Goal: Information Seeking & Learning: Check status

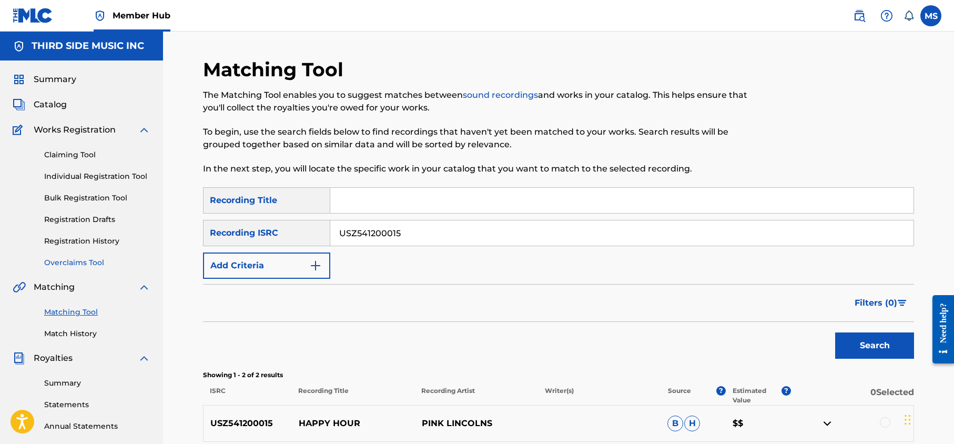
click at [78, 260] on link "Overclaims Tool" at bounding box center [97, 262] width 106 height 11
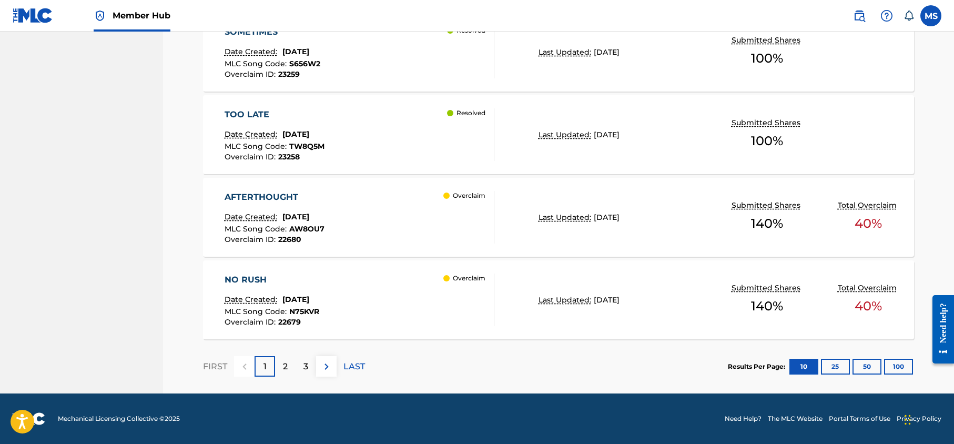
scroll to position [869, 0]
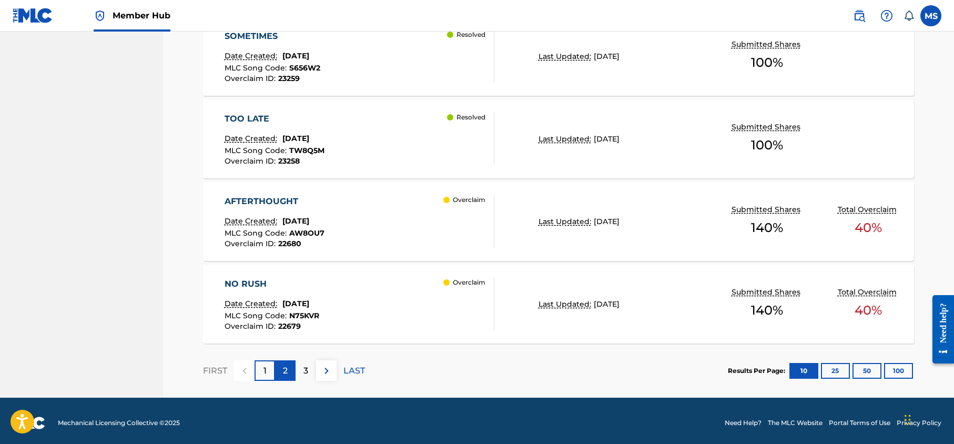
click at [288, 368] on div "2" at bounding box center [285, 370] width 21 height 21
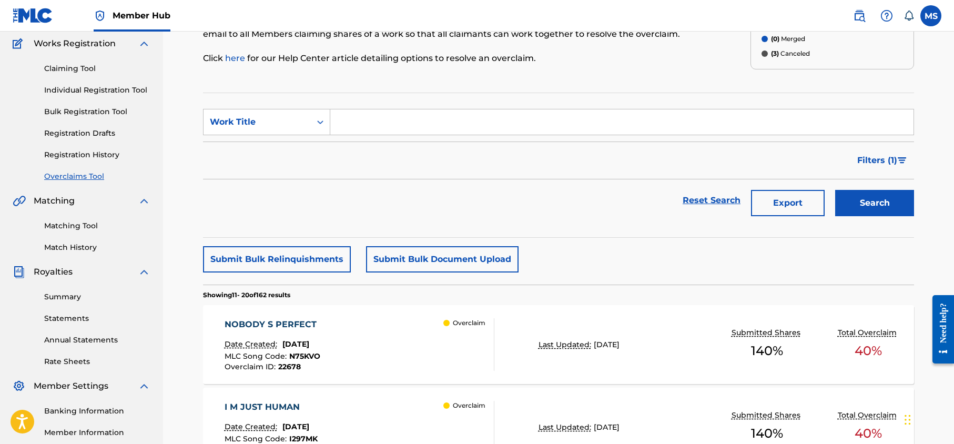
scroll to position [0, 0]
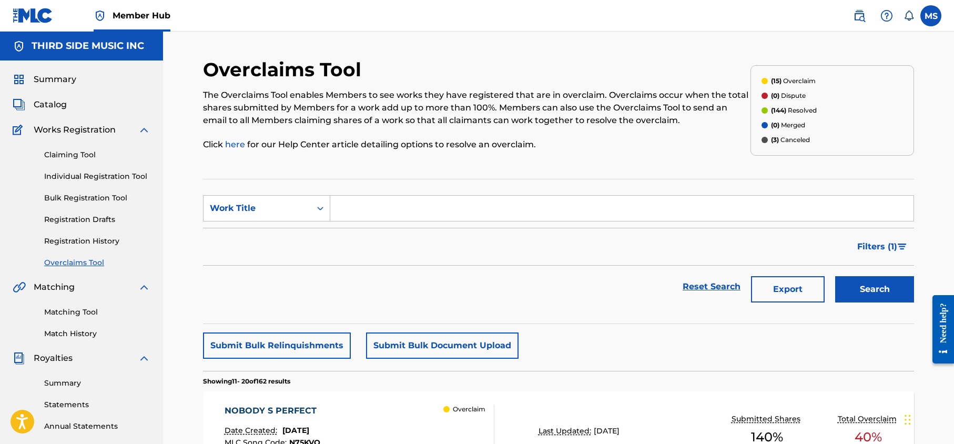
click at [368, 210] on input "Search Form" at bounding box center [621, 208] width 583 height 25
type input "b"
type input "neblina"
click at [835, 276] on button "Search" at bounding box center [874, 289] width 79 height 26
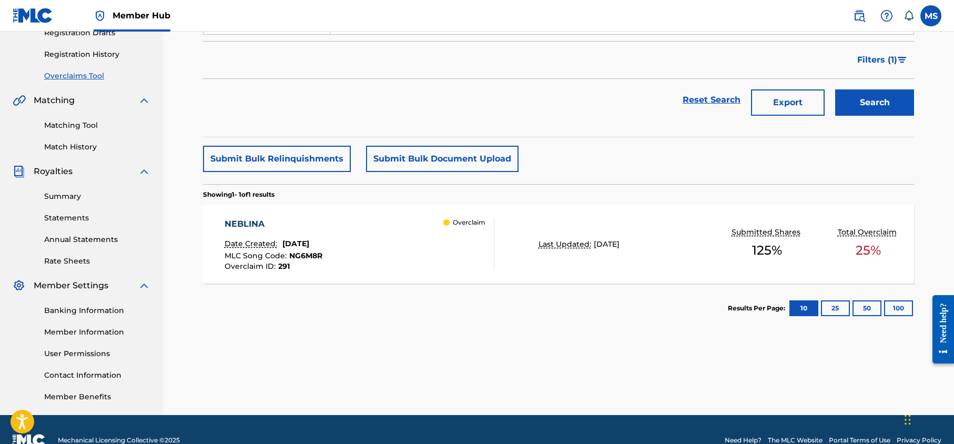
scroll to position [189, 0]
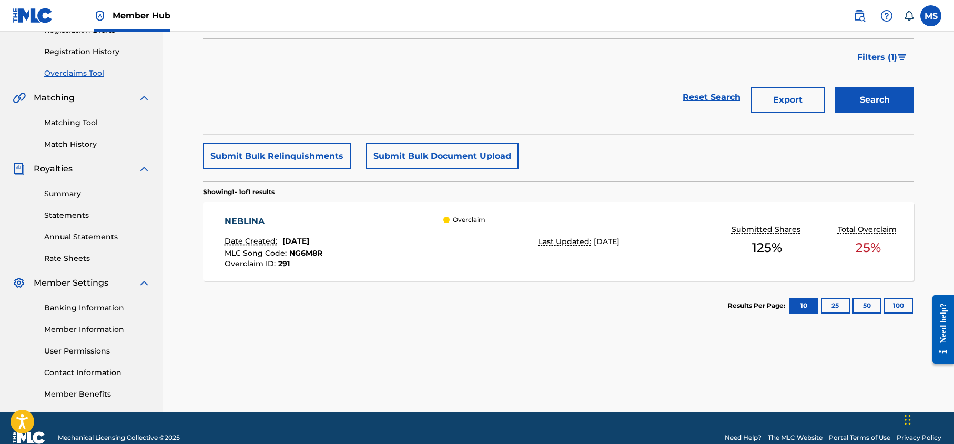
click at [247, 226] on div "NEBLINA" at bounding box center [273, 221] width 98 height 13
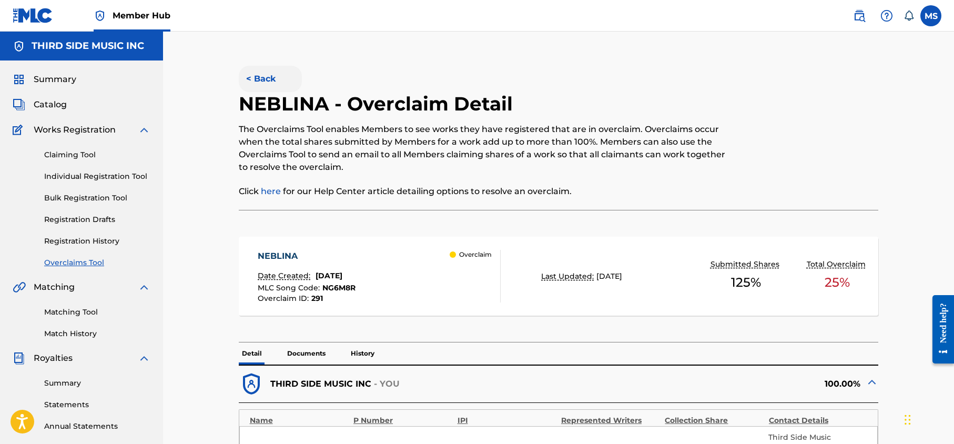
click at [261, 75] on button "< Back" at bounding box center [270, 79] width 63 height 26
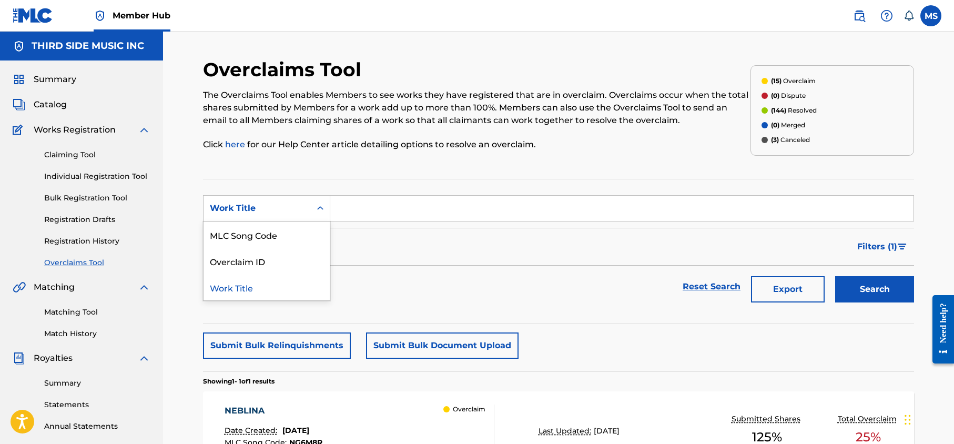
click at [312, 210] on div "Search Form" at bounding box center [320, 208] width 19 height 19
click at [370, 190] on section "SearchWithCriteriacf3cf950-d6a0-49c1-a875-af4fa410f314 Work Title Filter Status…" at bounding box center [558, 251] width 711 height 145
click at [710, 286] on link "Reset Search" at bounding box center [711, 286] width 68 height 23
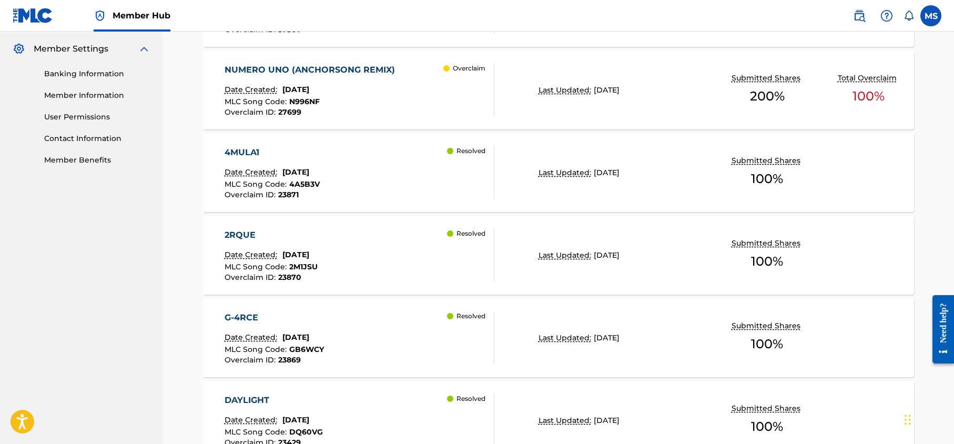
scroll to position [424, 0]
click at [251, 148] on div "4MULA1" at bounding box center [271, 151] width 95 height 13
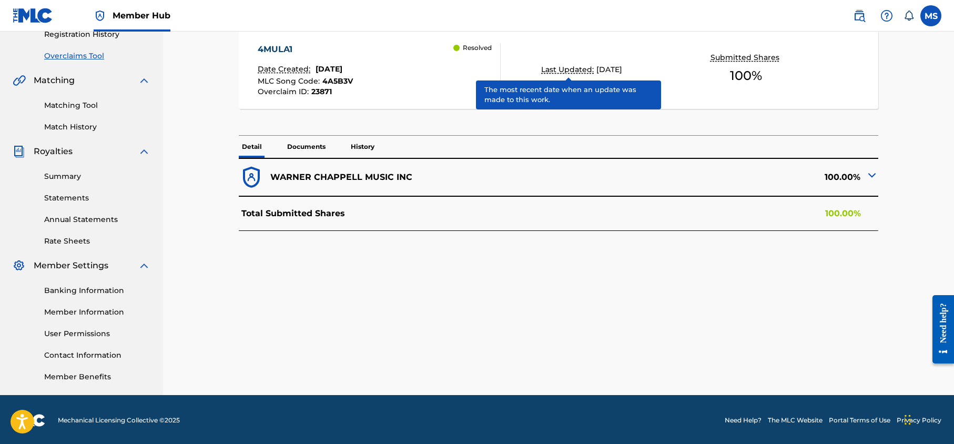
scroll to position [208, 0]
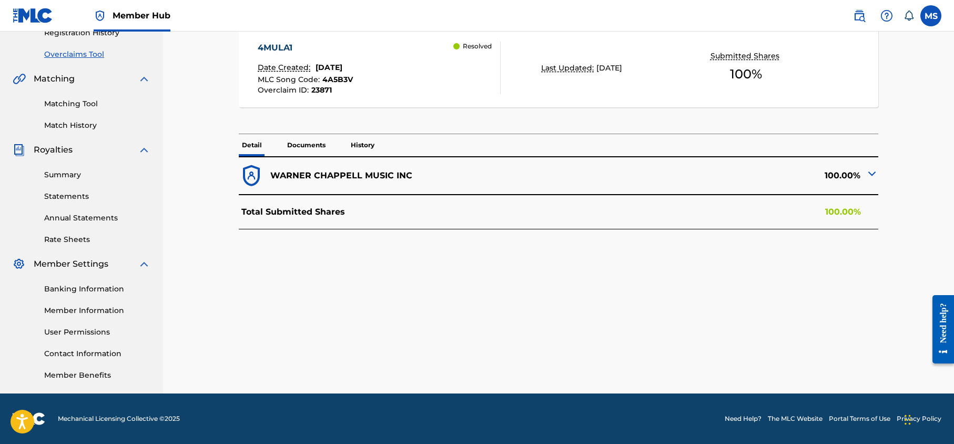
click at [431, 218] on div "Total Submitted Shares 100.00%" at bounding box center [559, 212] width 640 height 35
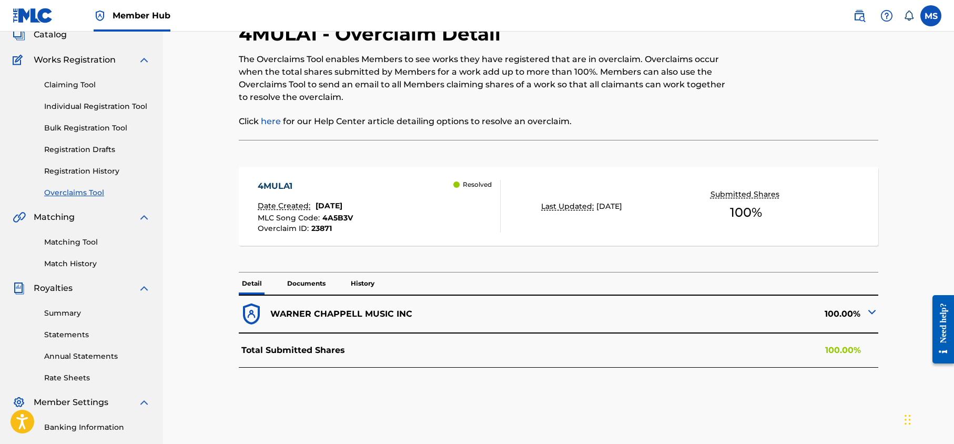
scroll to position [0, 0]
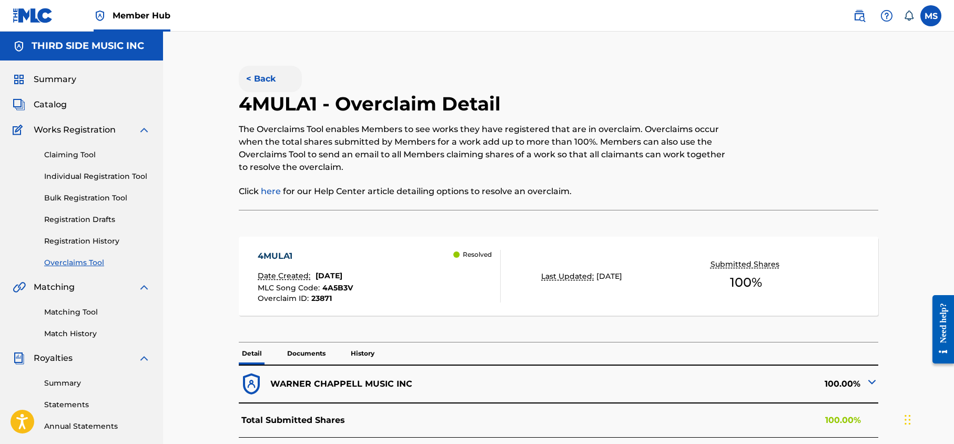
click at [266, 76] on button "< Back" at bounding box center [270, 79] width 63 height 26
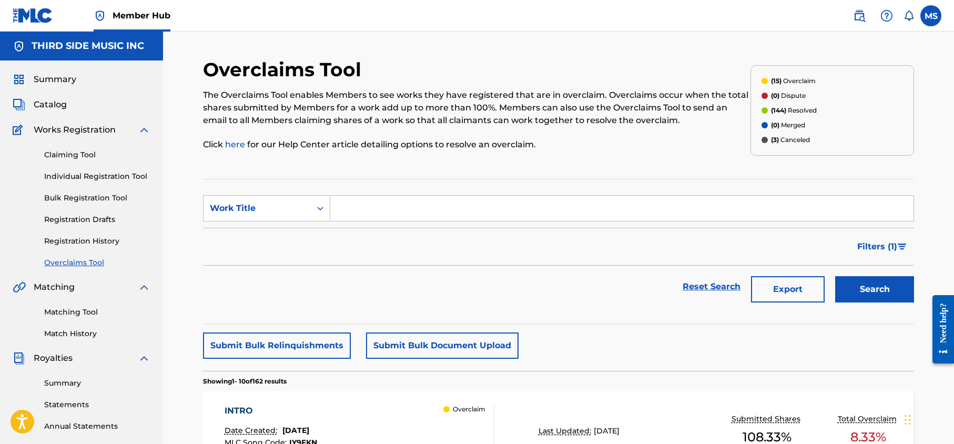
scroll to position [1, 0]
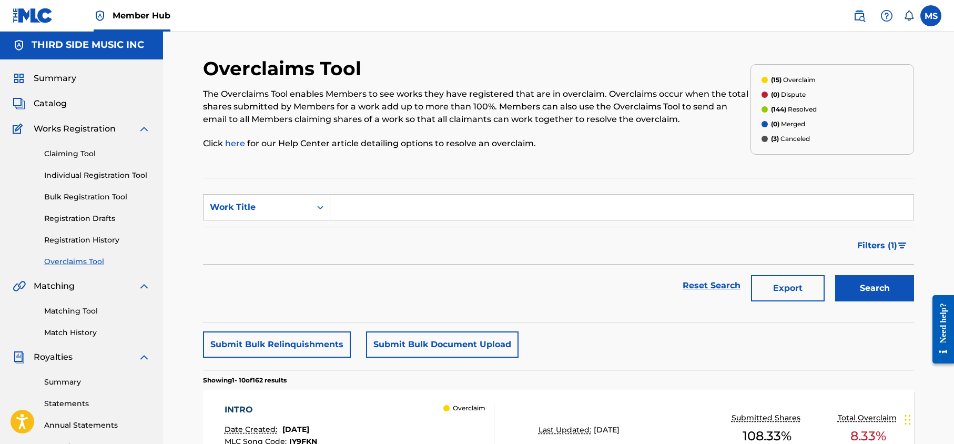
click at [795, 83] on p "(15) Overclaim" at bounding box center [793, 79] width 45 height 9
click at [897, 242] on img "Search Form" at bounding box center [901, 245] width 9 height 6
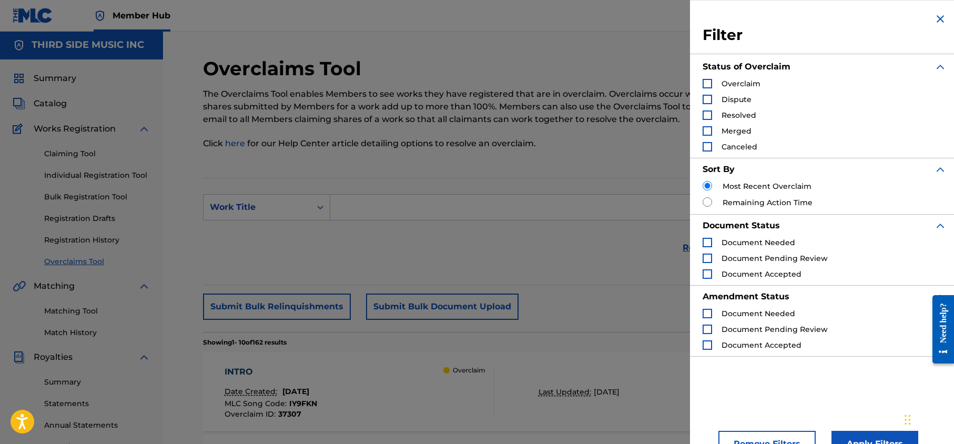
click at [709, 83] on div "Search Form" at bounding box center [706, 83] width 9 height 9
click at [860, 436] on button "Apply Filters" at bounding box center [874, 444] width 87 height 26
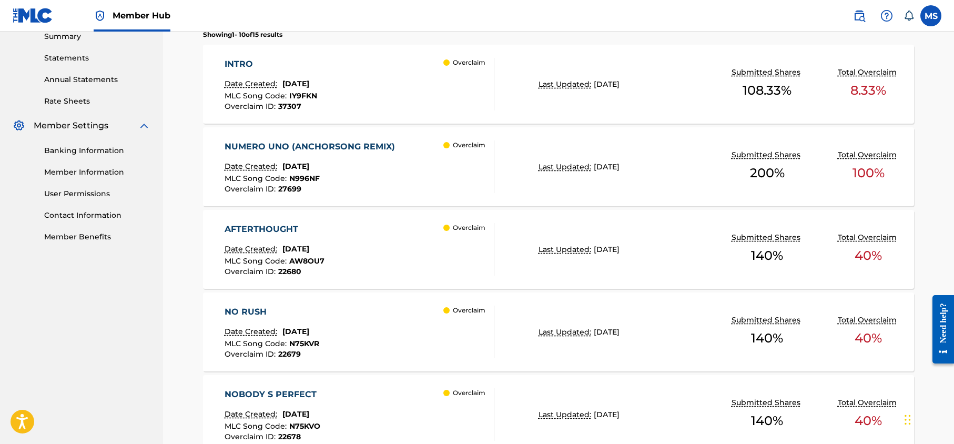
scroll to position [349, 0]
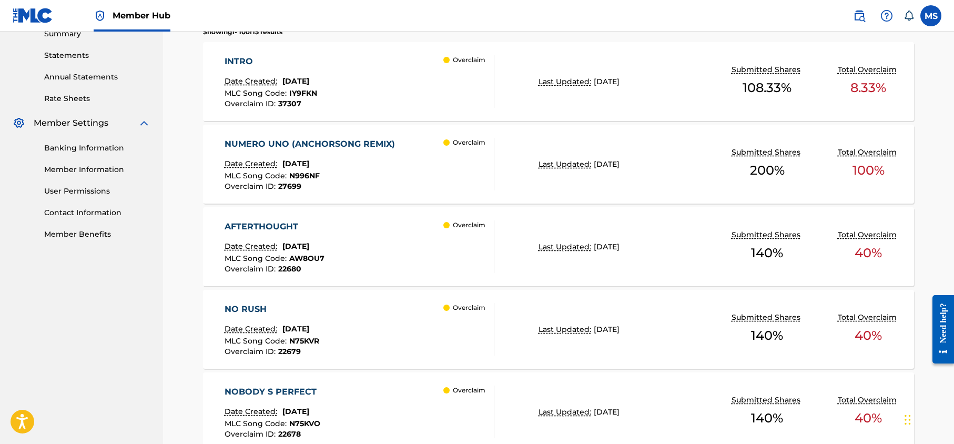
click at [254, 226] on div "AFTERTHOUGHT" at bounding box center [274, 226] width 100 height 13
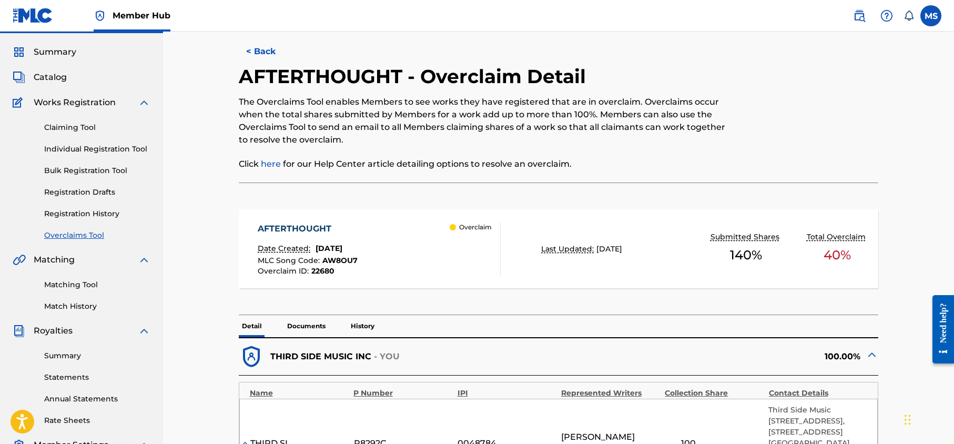
scroll to position [23, 0]
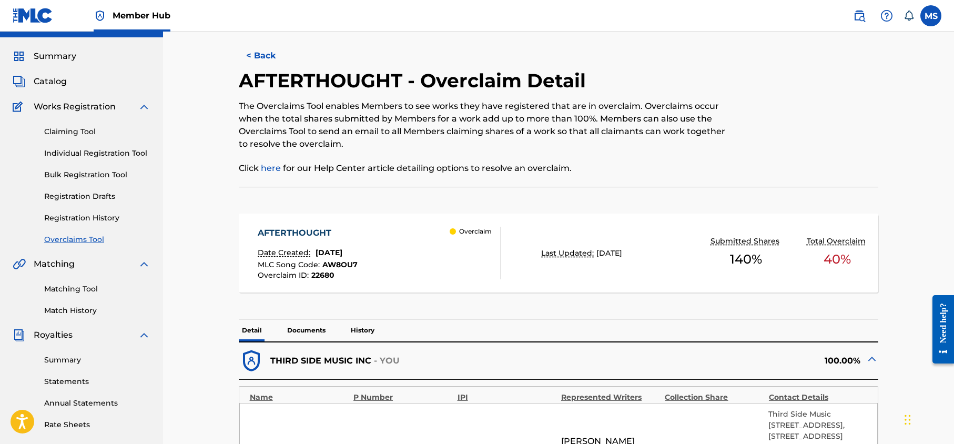
click at [333, 252] on span "[DATE]" at bounding box center [328, 252] width 27 height 9
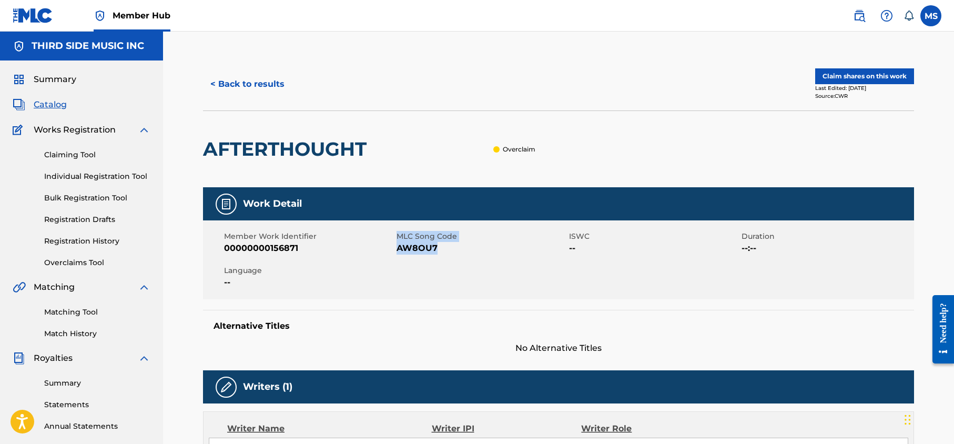
drag, startPoint x: 419, startPoint y: 250, endPoint x: 394, endPoint y: 250, distance: 25.8
click at [394, 250] on div "Member Work Identifier 00000000156871 MLC Song Code AW8OU7 ISWC -- Duration --:…" at bounding box center [558, 259] width 711 height 79
click at [426, 253] on span "AW8OU7" at bounding box center [481, 248] width 170 height 13
drag, startPoint x: 441, startPoint y: 247, endPoint x: 398, endPoint y: 248, distance: 42.6
click at [399, 248] on span "AW8OU7" at bounding box center [481, 248] width 170 height 13
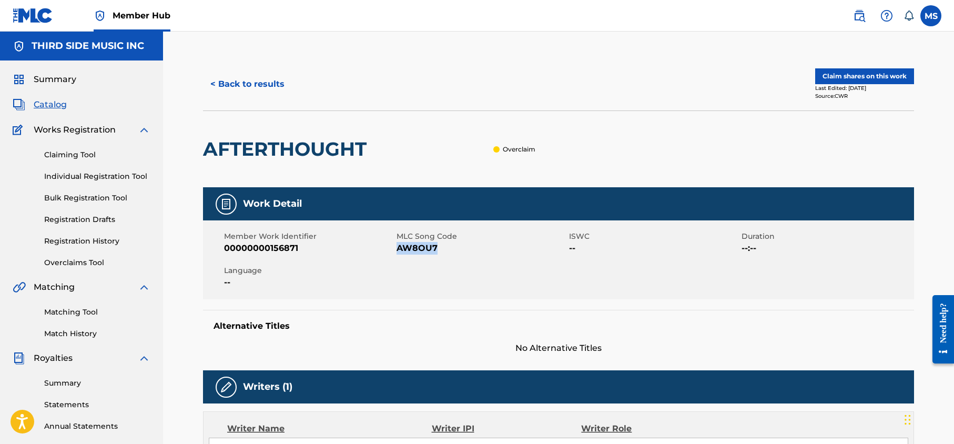
scroll to position [3, 0]
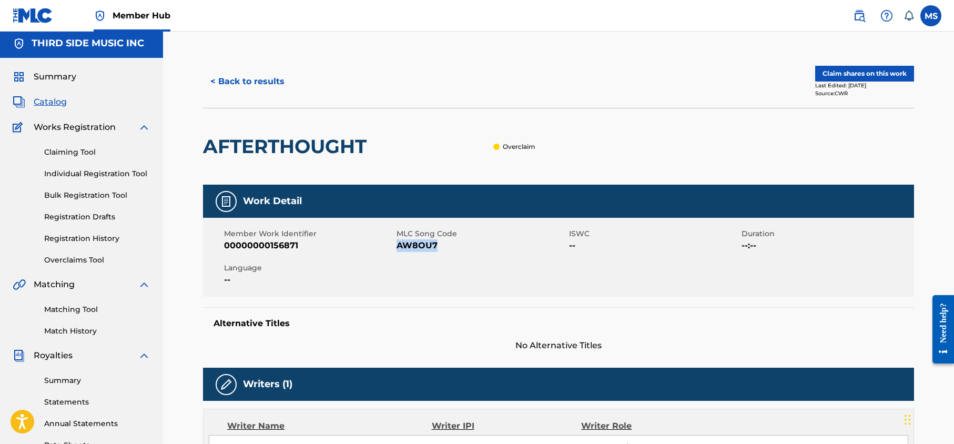
copy span "AW8OU7"
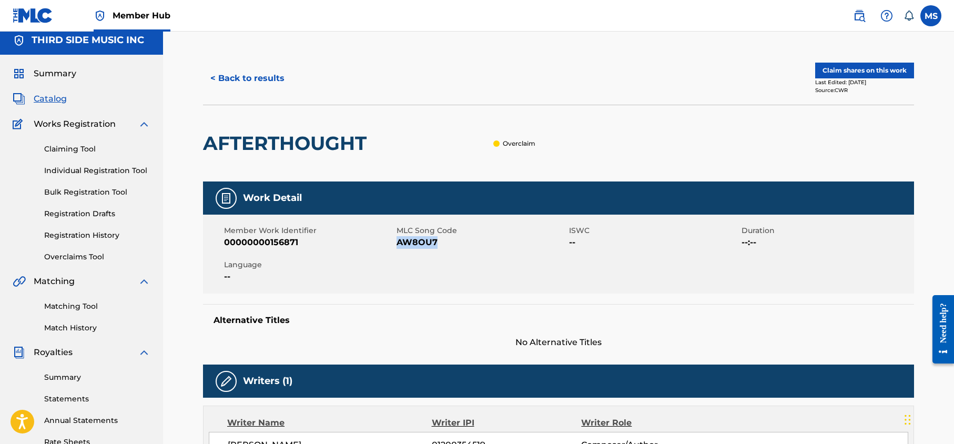
scroll to position [0, 0]
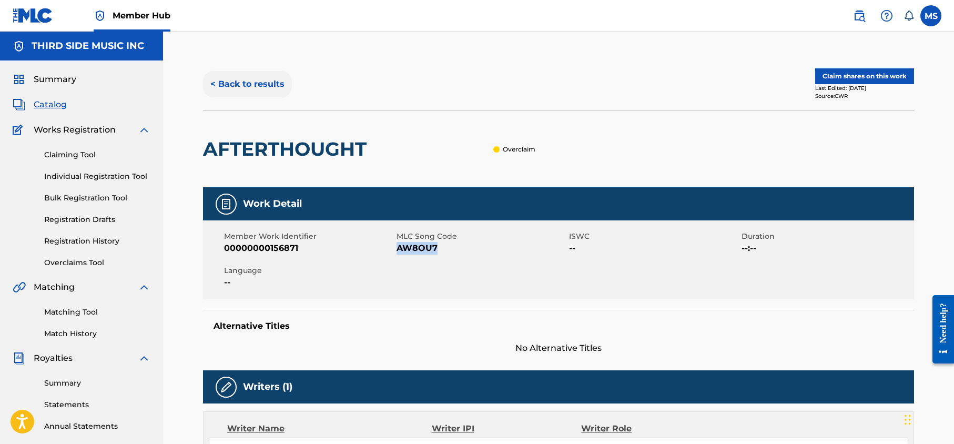
click at [250, 85] on button "< Back to results" at bounding box center [247, 84] width 89 height 26
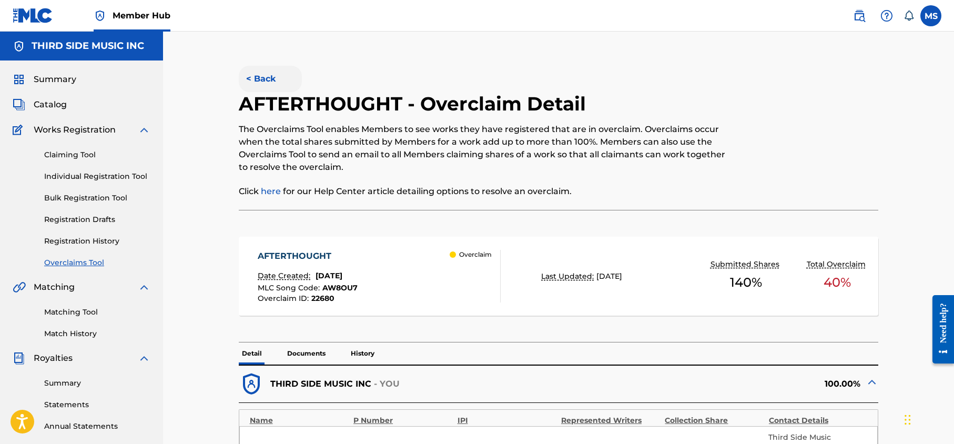
click at [257, 79] on button "< Back" at bounding box center [270, 79] width 63 height 26
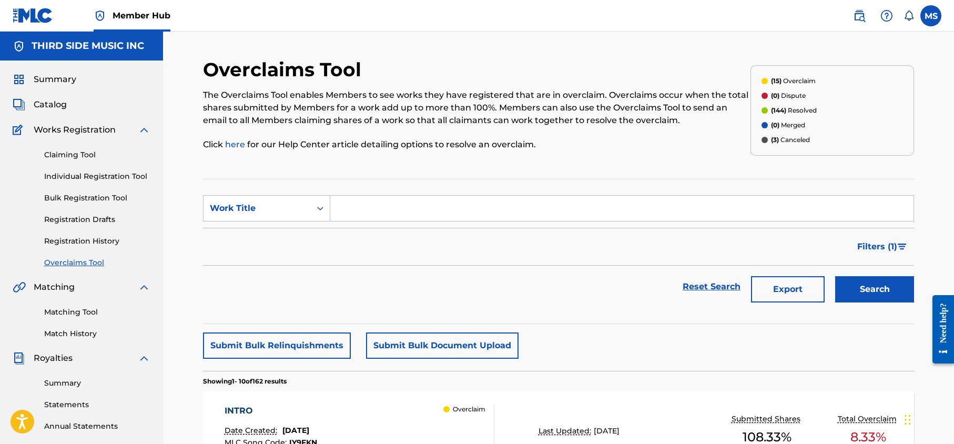
click at [779, 81] on span "(15)" at bounding box center [776, 81] width 11 height 8
drag, startPoint x: 777, startPoint y: 81, endPoint x: 791, endPoint y: 106, distance: 28.7
click at [777, 80] on span "(15)" at bounding box center [776, 81] width 11 height 8
click at [897, 247] on img "Search Form" at bounding box center [901, 246] width 9 height 6
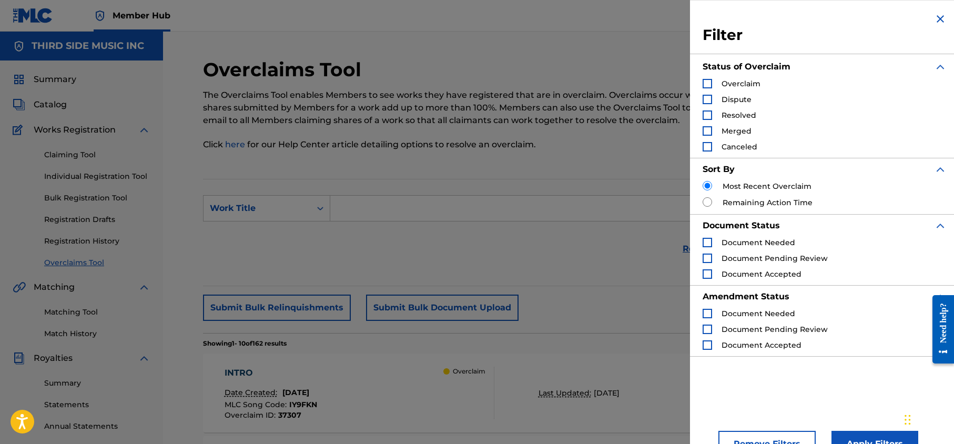
click at [706, 84] on div "Search Form" at bounding box center [706, 83] width 9 height 9
click at [852, 433] on button "Apply Filters" at bounding box center [874, 444] width 87 height 26
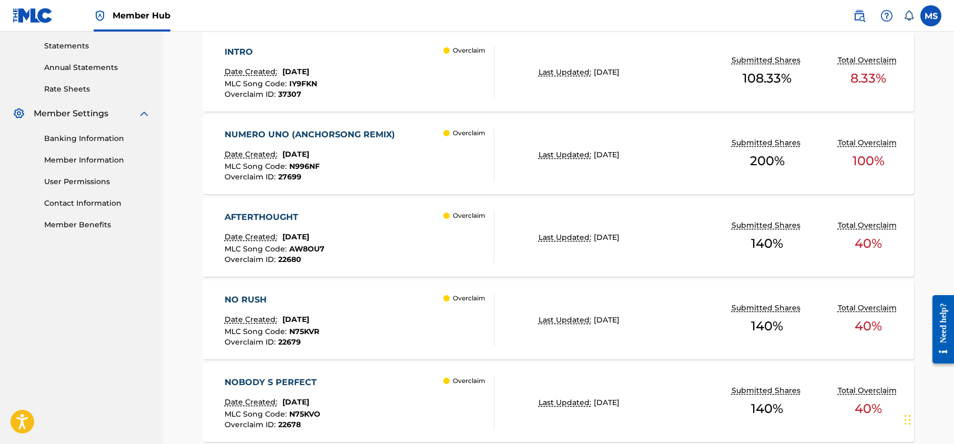
scroll to position [349, 0]
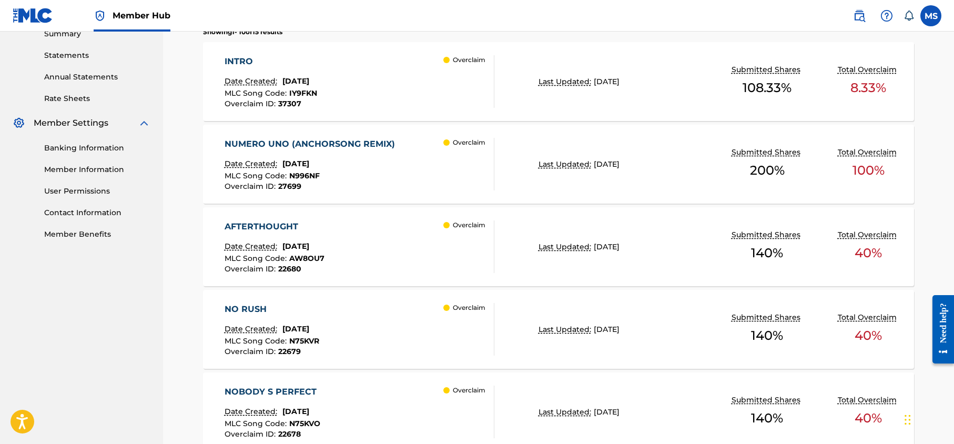
click at [317, 143] on div "NUMERO UNO (ANCHORSONG REMIX)" at bounding box center [312, 144] width 176 height 13
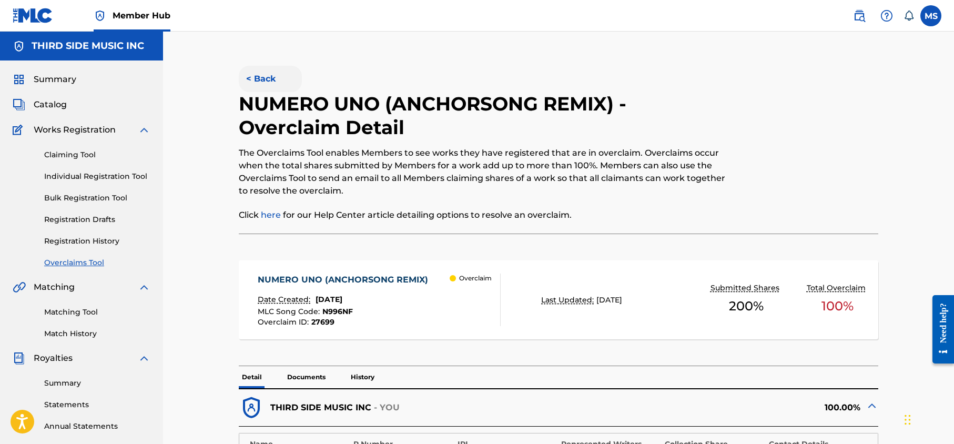
click at [261, 77] on button "< Back" at bounding box center [270, 79] width 63 height 26
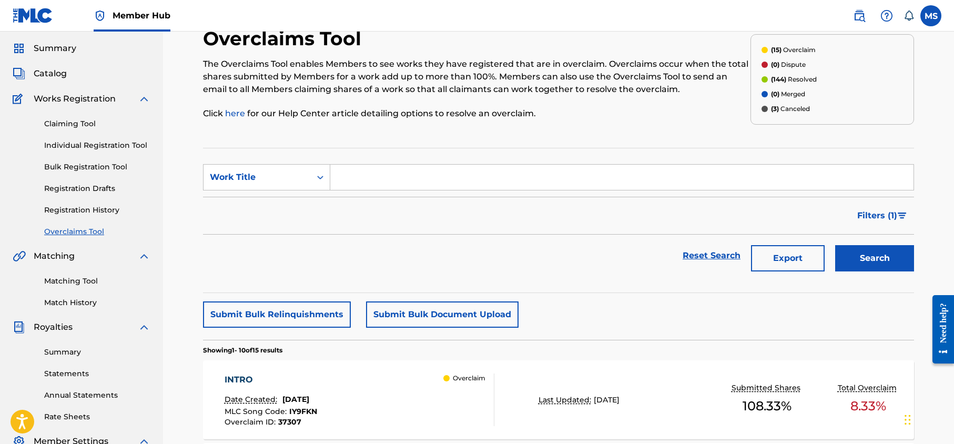
scroll to position [32, 0]
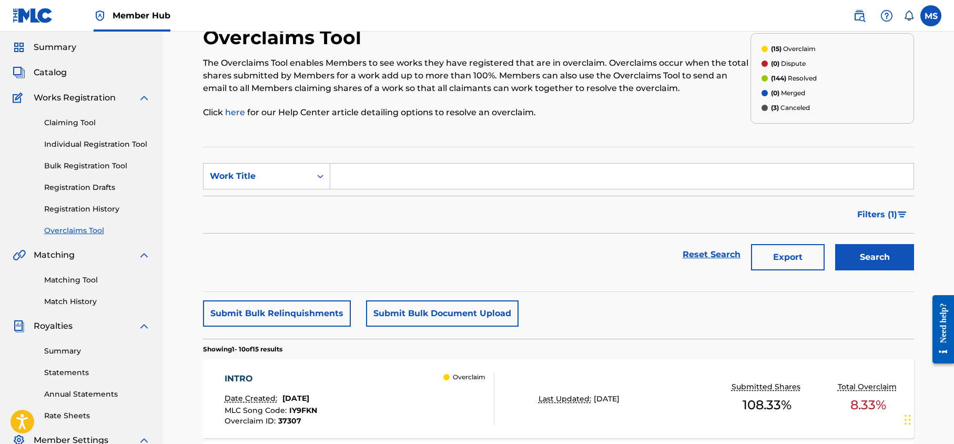
click at [376, 186] on input "Search Form" at bounding box center [621, 175] width 583 height 25
type input "neblina"
click at [835, 244] on button "Search" at bounding box center [874, 257] width 79 height 26
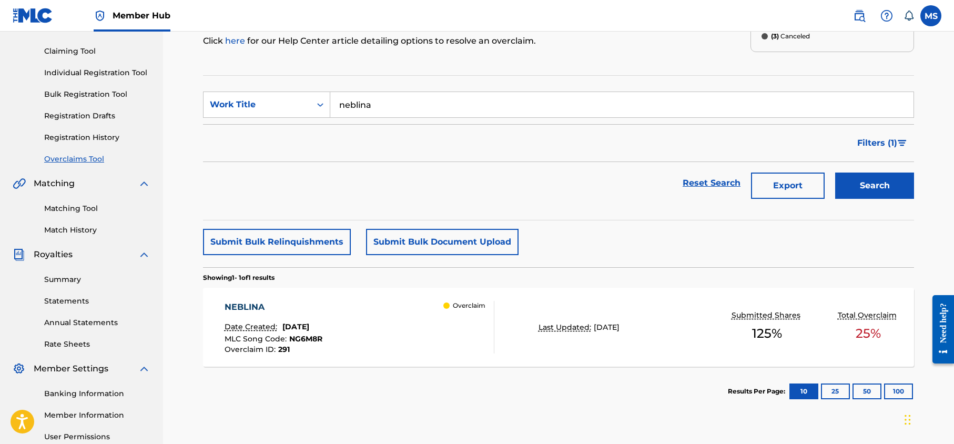
scroll to position [133, 0]
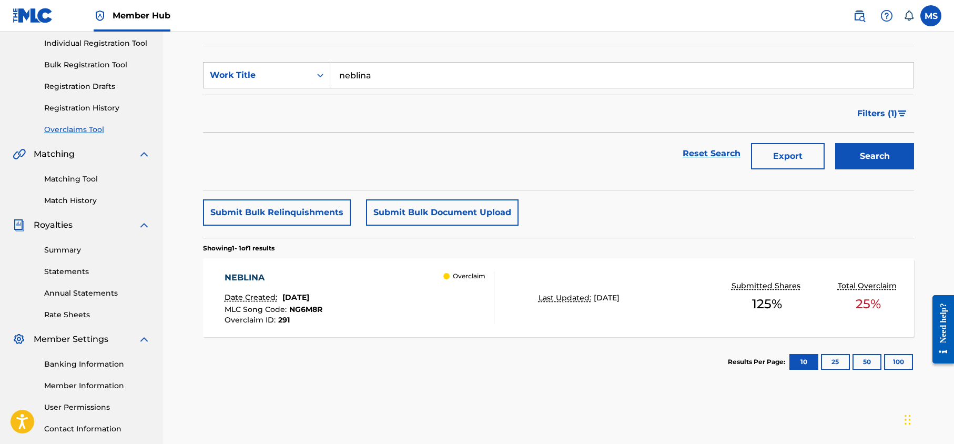
click at [255, 278] on div "NEBLINA" at bounding box center [273, 277] width 98 height 13
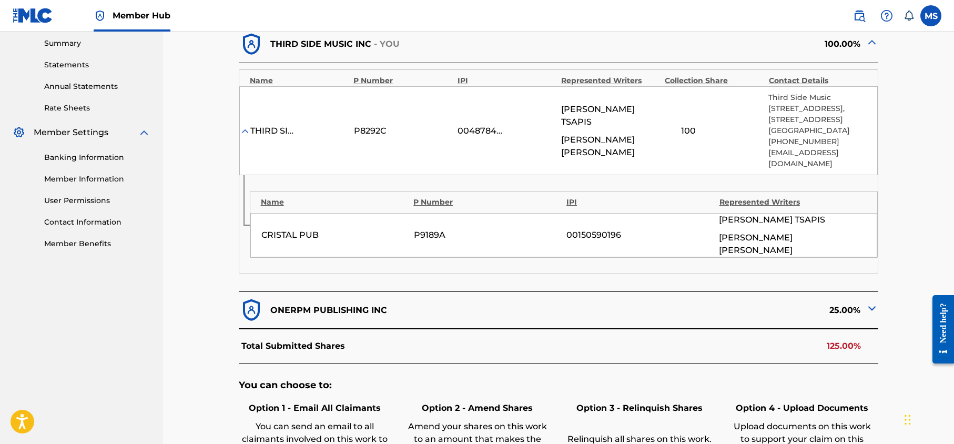
scroll to position [329, 0]
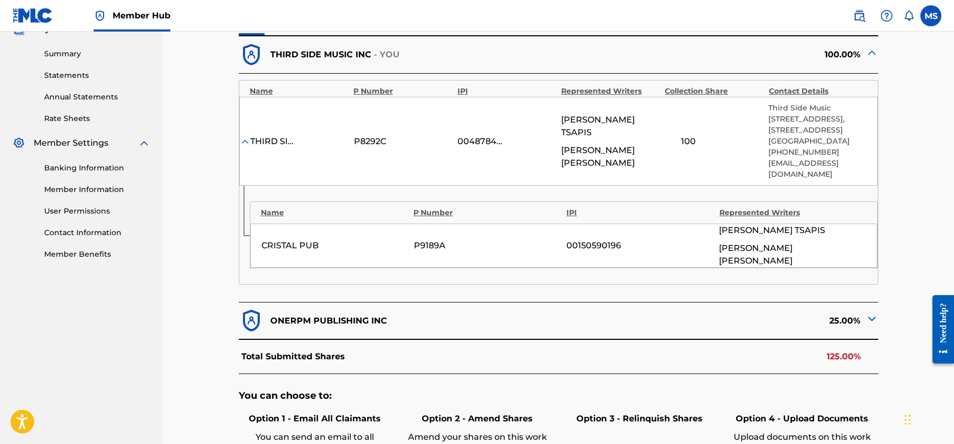
click at [866, 325] on img at bounding box center [871, 318] width 13 height 13
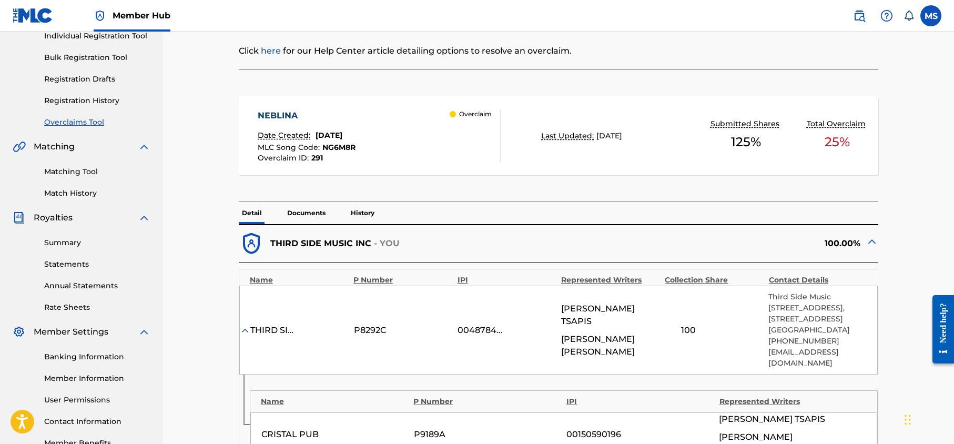
scroll to position [139, 0]
click at [313, 214] on p "Documents" at bounding box center [306, 214] width 45 height 22
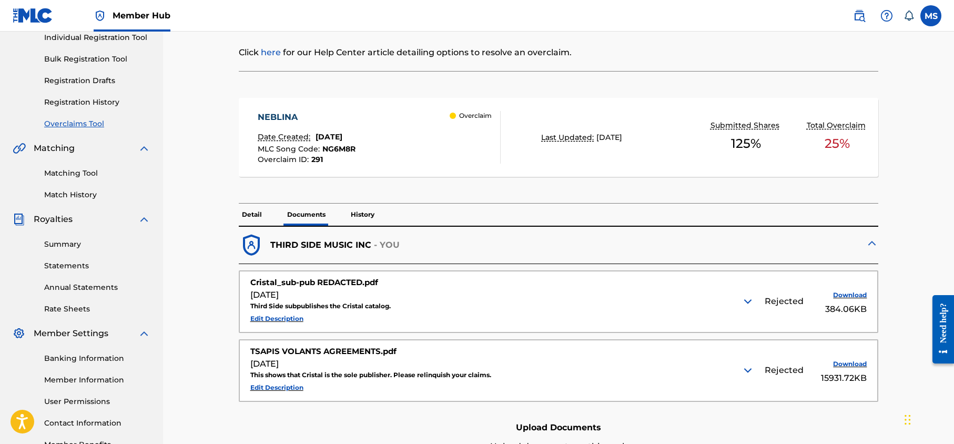
scroll to position [138, 0]
click at [364, 215] on p "History" at bounding box center [362, 215] width 30 height 22
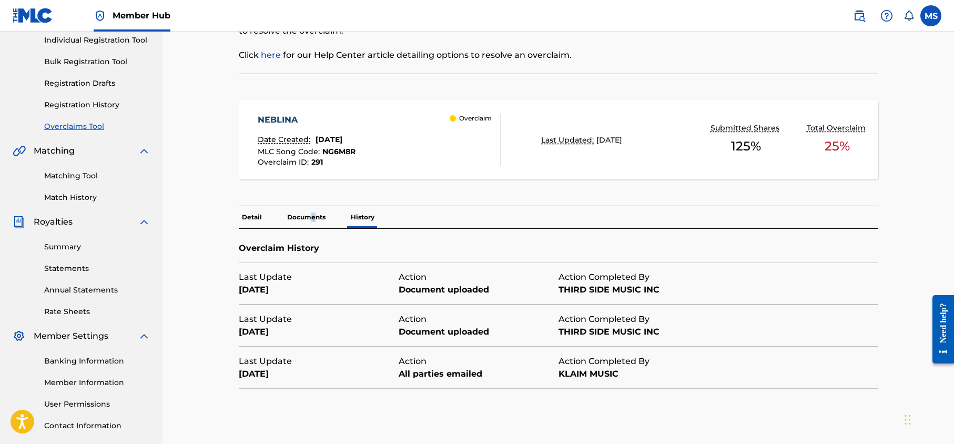
click at [313, 214] on p "Documents" at bounding box center [306, 217] width 45 height 22
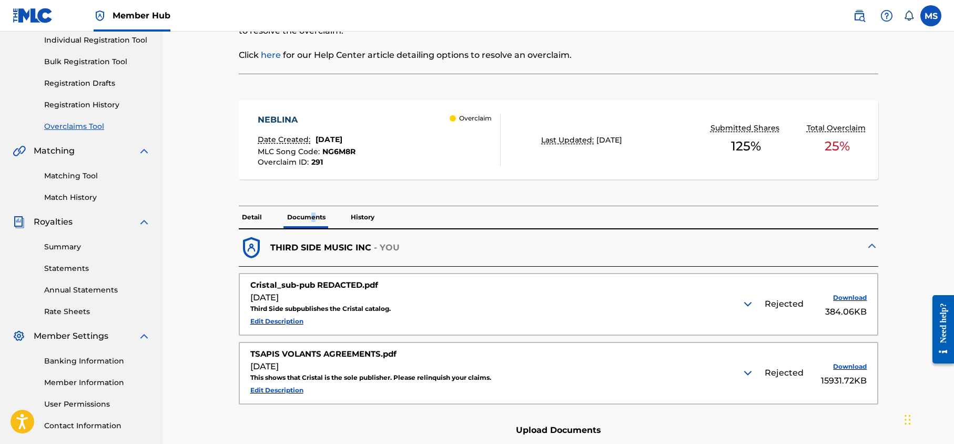
click at [748, 302] on img at bounding box center [747, 304] width 13 height 13
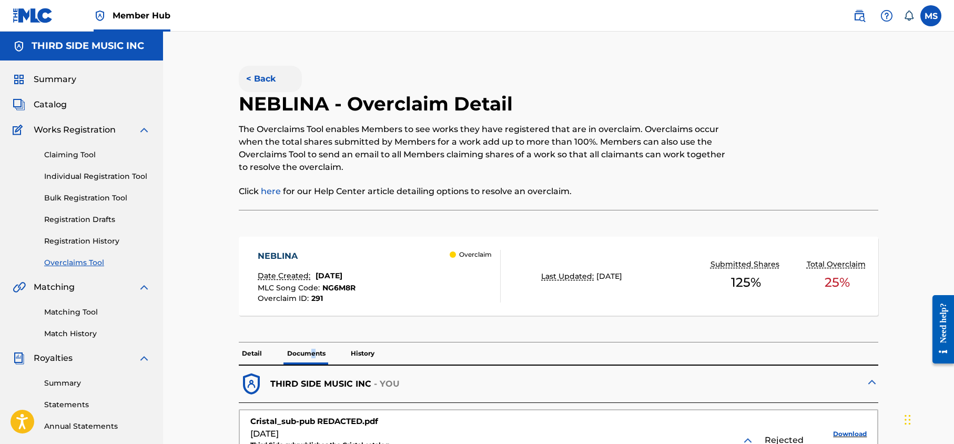
click at [261, 78] on button "< Back" at bounding box center [270, 79] width 63 height 26
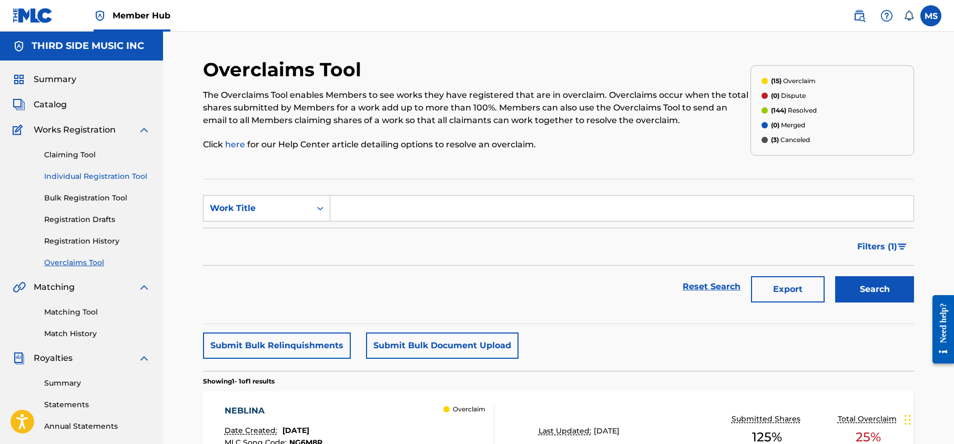
click at [69, 176] on link "Individual Registration Tool" at bounding box center [97, 176] width 106 height 11
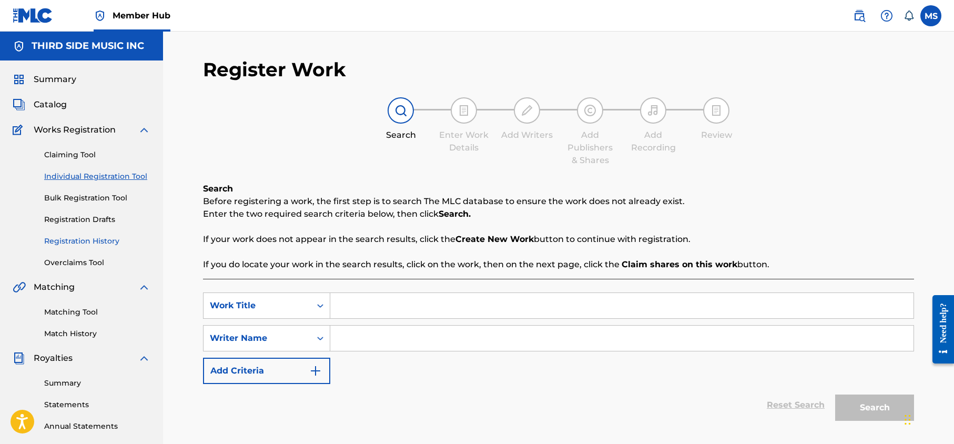
click at [93, 238] on link "Registration History" at bounding box center [97, 241] width 106 height 11
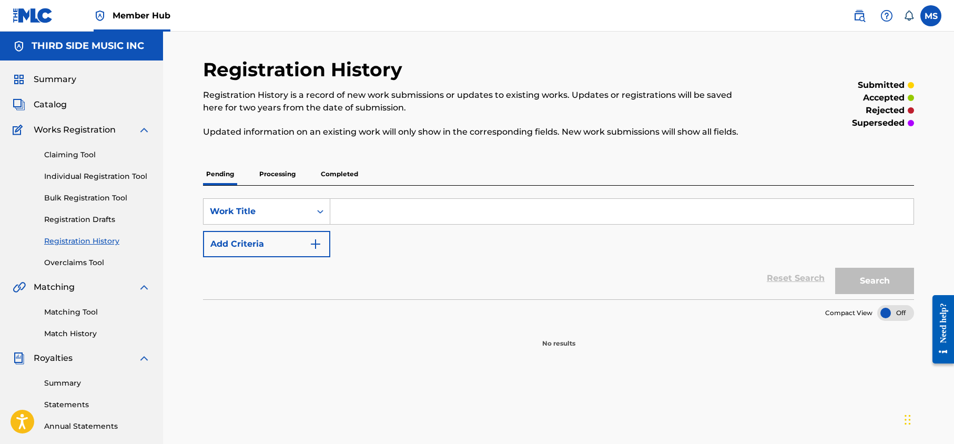
click at [280, 169] on p "Processing" at bounding box center [277, 174] width 43 height 22
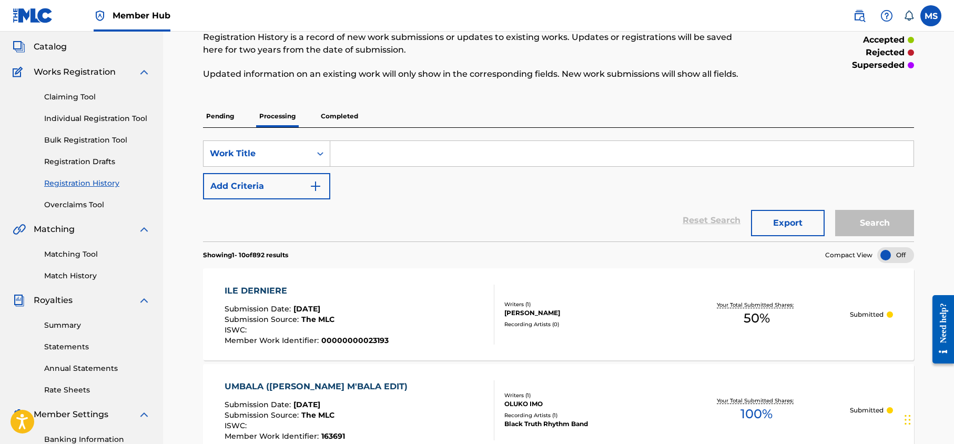
scroll to position [57, 0]
click at [339, 119] on p "Completed" at bounding box center [340, 117] width 44 height 22
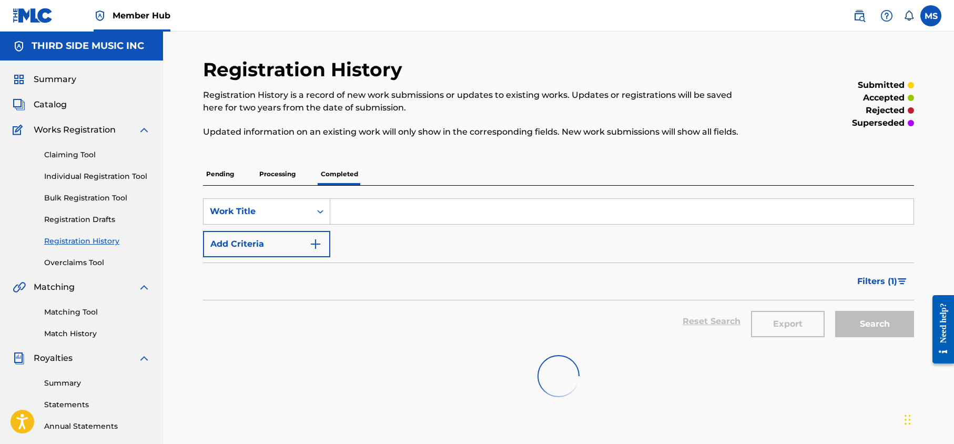
click at [282, 173] on p "Processing" at bounding box center [277, 174] width 43 height 22
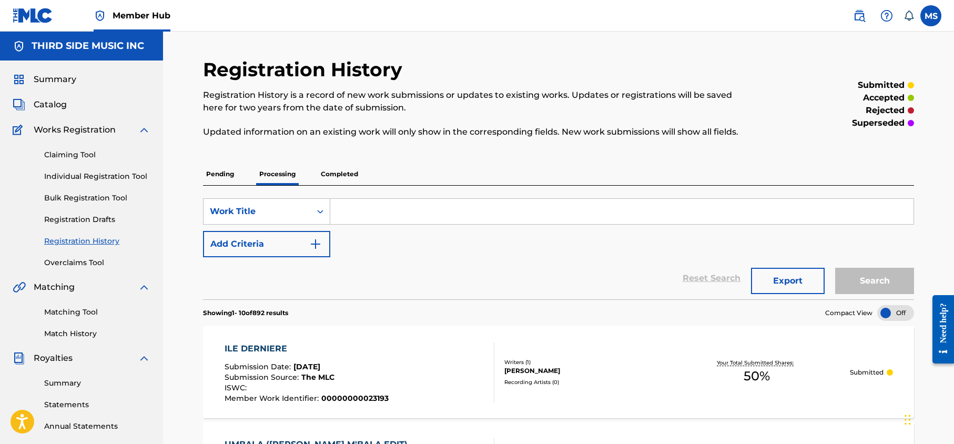
click at [365, 211] on input "Search Form" at bounding box center [621, 211] width 583 height 25
click at [835, 268] on button "Search" at bounding box center [874, 281] width 79 height 26
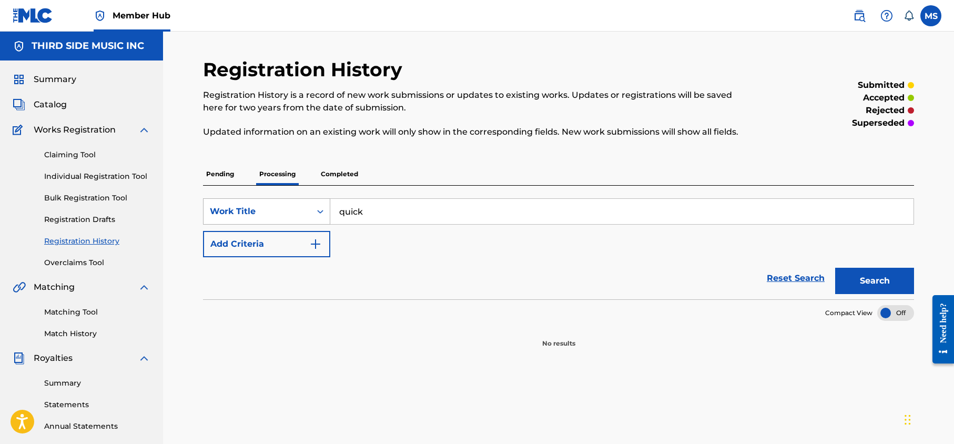
drag, startPoint x: 360, startPoint y: 211, endPoint x: 318, endPoint y: 207, distance: 42.8
click at [317, 208] on div "SearchWithCriteria39a17e45-bf50-40e2-90c9-bc3b03846a36 Work Title quick" at bounding box center [558, 211] width 711 height 26
type input "a quick one before"
click at [861, 279] on button "Search" at bounding box center [874, 281] width 79 height 26
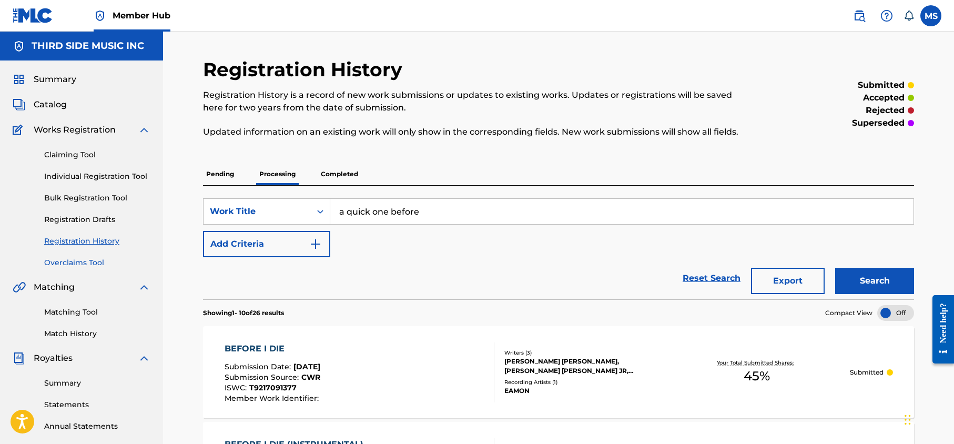
click at [72, 259] on link "Overclaims Tool" at bounding box center [97, 262] width 106 height 11
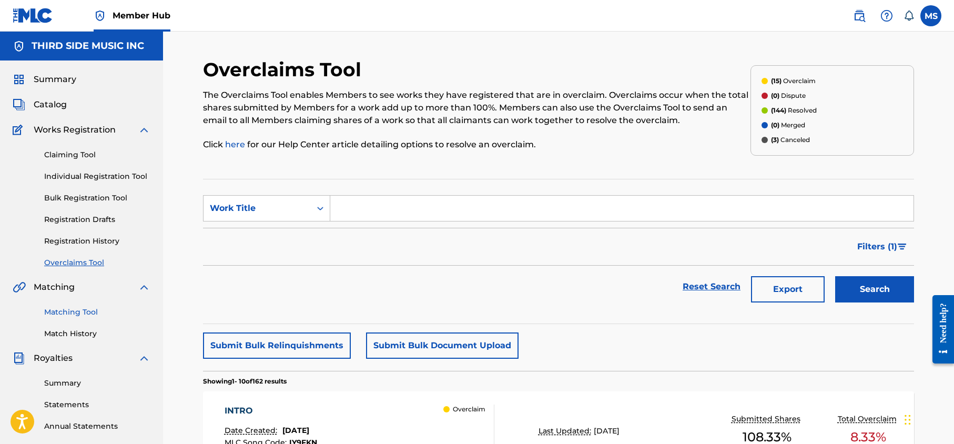
click at [95, 309] on link "Matching Tool" at bounding box center [97, 311] width 106 height 11
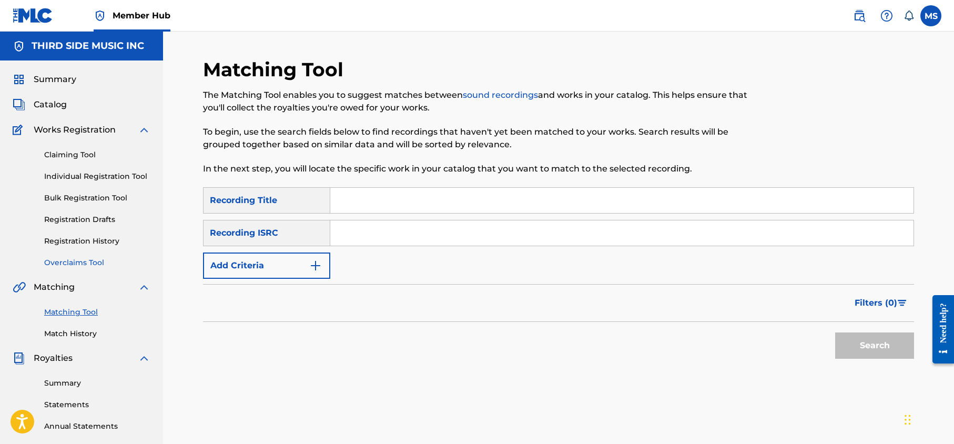
click at [76, 260] on link "Overclaims Tool" at bounding box center [97, 262] width 106 height 11
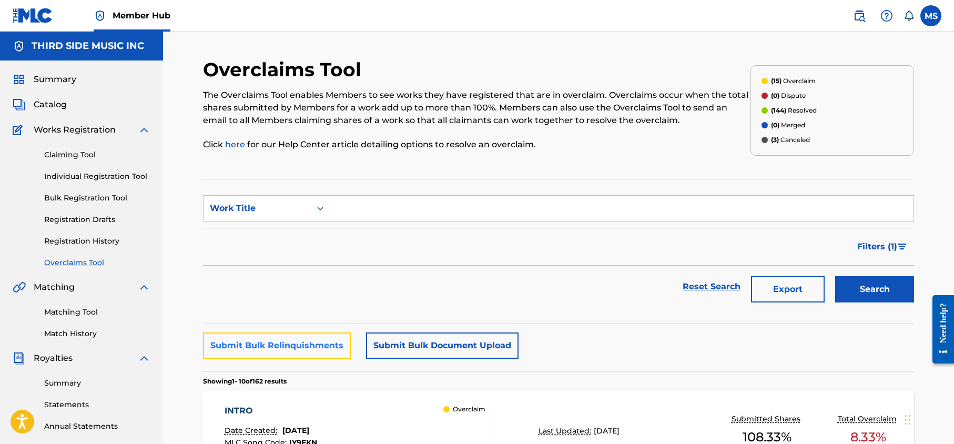
click at [289, 346] on button "Submit Bulk Relinquishments" at bounding box center [277, 345] width 148 height 26
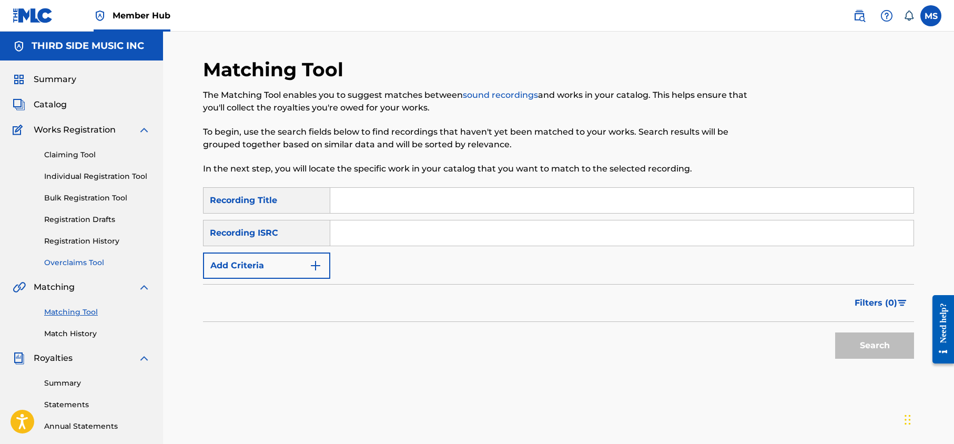
click at [82, 263] on link "Overclaims Tool" at bounding box center [97, 262] width 106 height 11
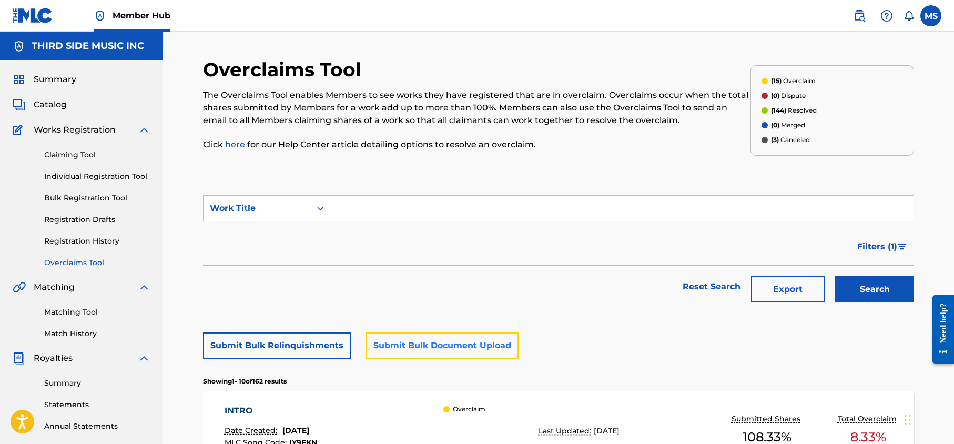
click at [434, 346] on button "Submit Bulk Document Upload" at bounding box center [442, 345] width 152 height 26
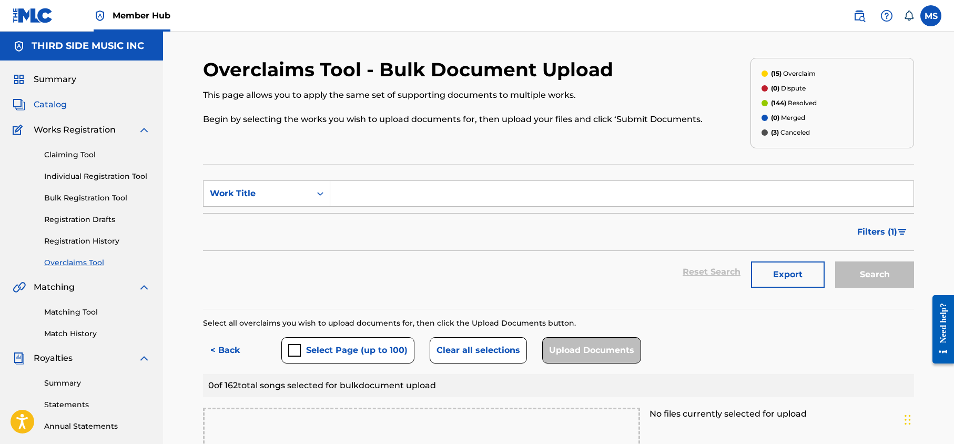
click at [52, 104] on span "Catalog" at bounding box center [50, 104] width 33 height 13
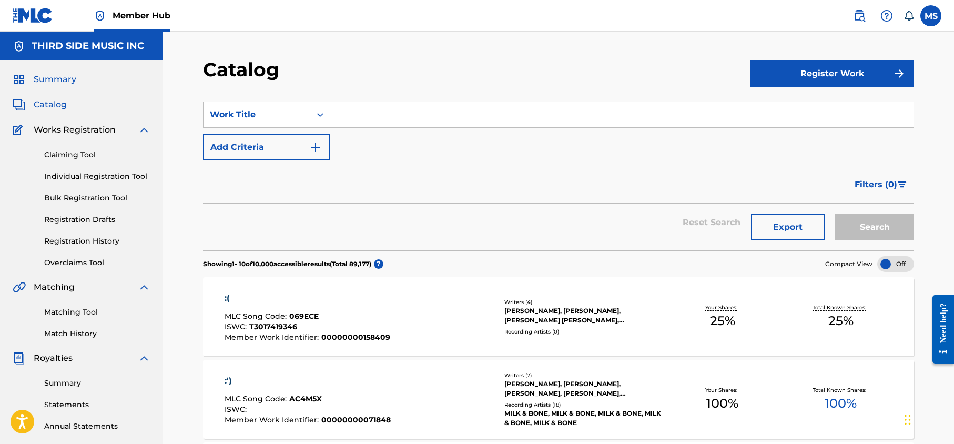
click at [65, 81] on span "Summary" at bounding box center [55, 79] width 43 height 13
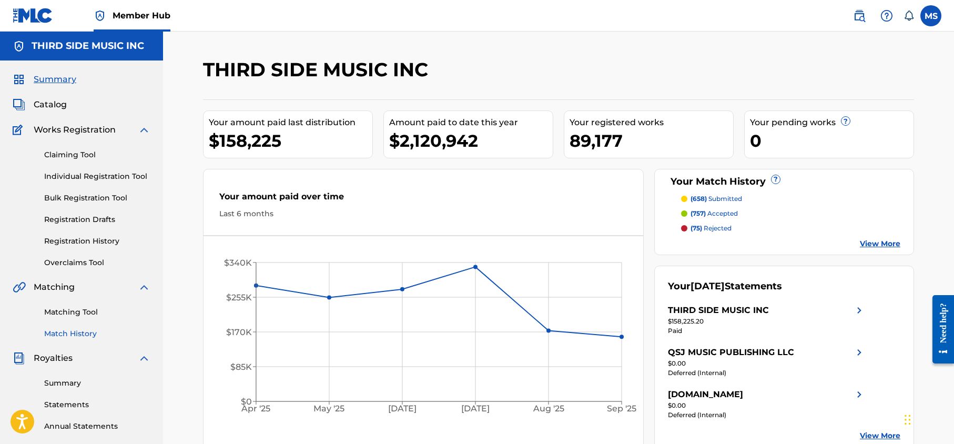
click at [68, 331] on link "Match History" at bounding box center [97, 333] width 106 height 11
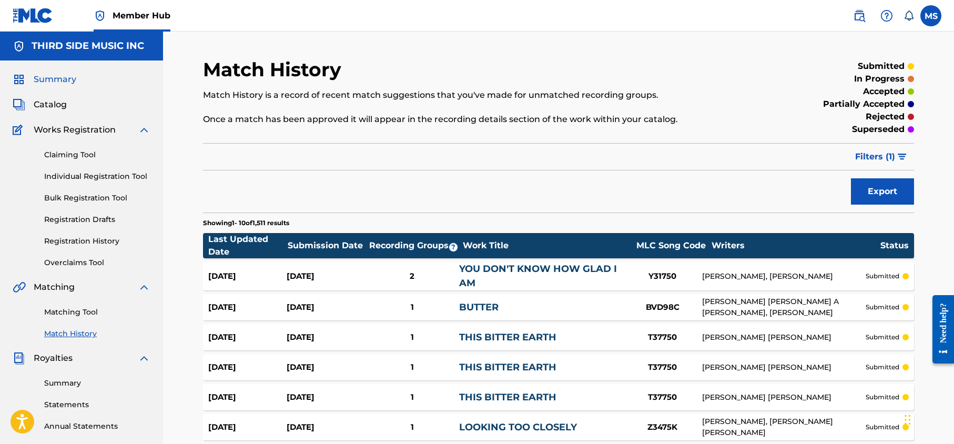
click at [49, 78] on span "Summary" at bounding box center [55, 79] width 43 height 13
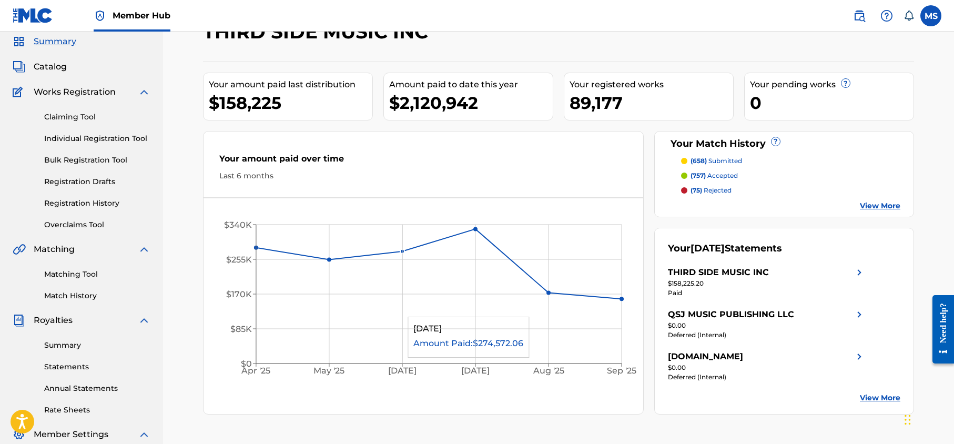
scroll to position [45, 0]
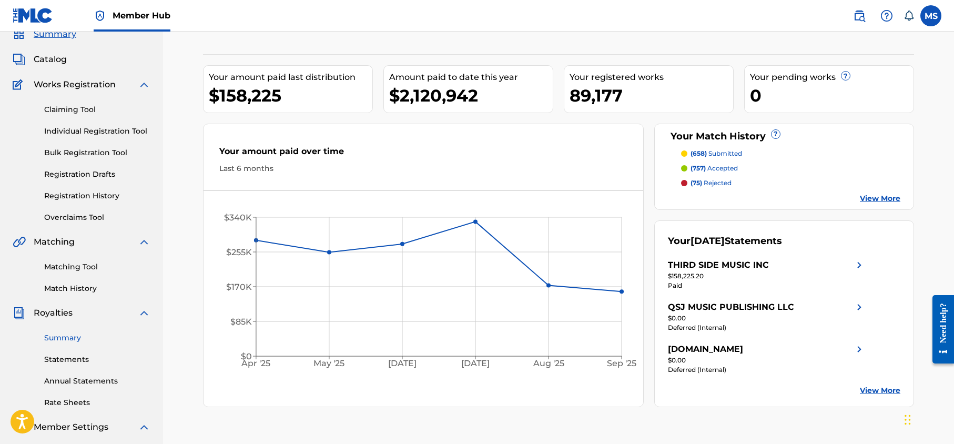
click at [73, 336] on link "Summary" at bounding box center [97, 337] width 106 height 11
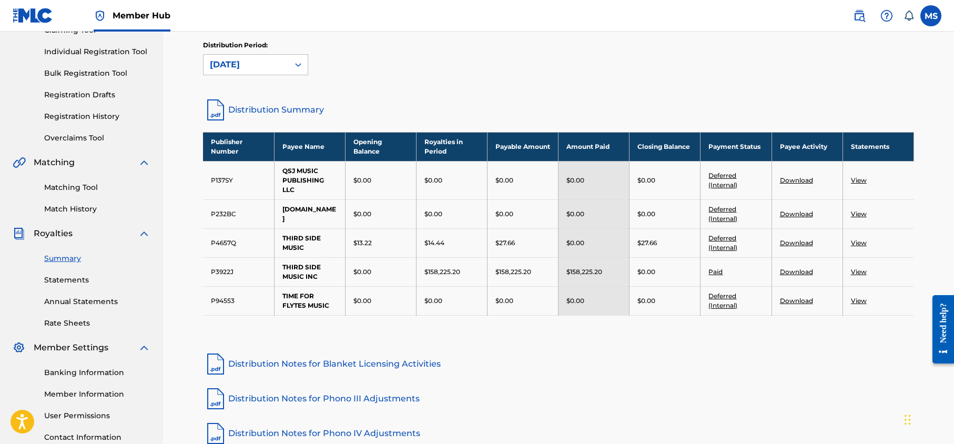
scroll to position [132, 0]
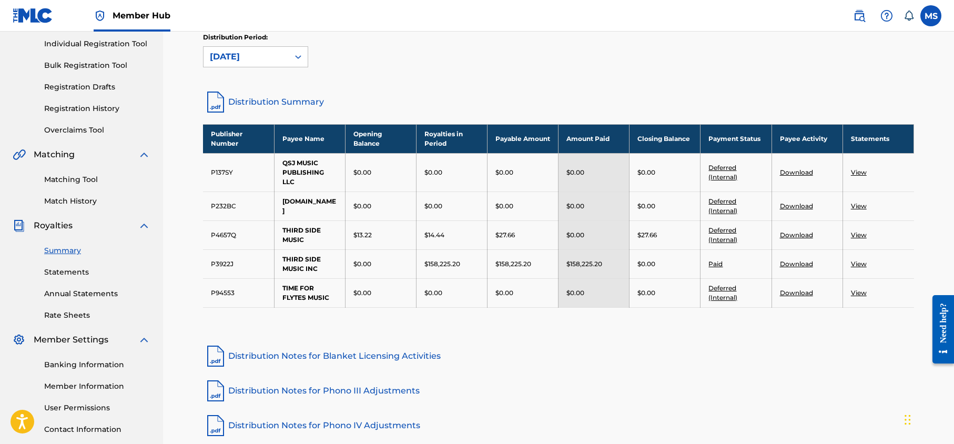
click at [311, 423] on link "Distribution Notes for Phono IV Adjustments" at bounding box center [558, 425] width 711 height 25
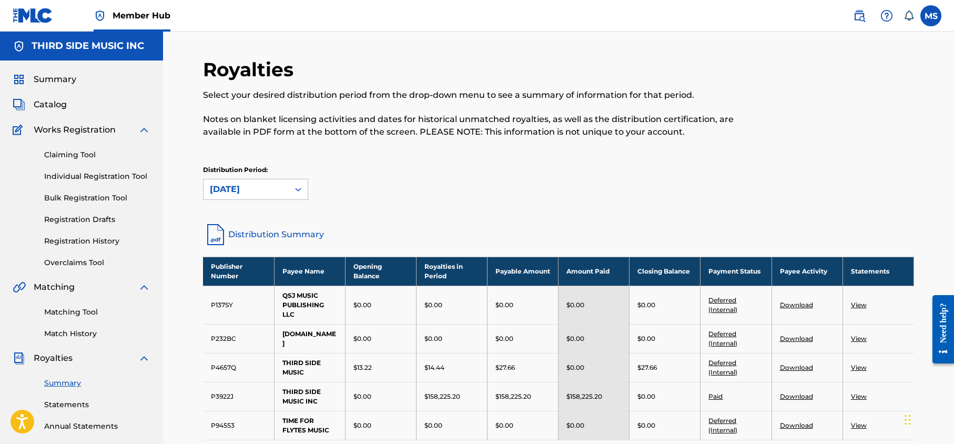
scroll to position [13, 0]
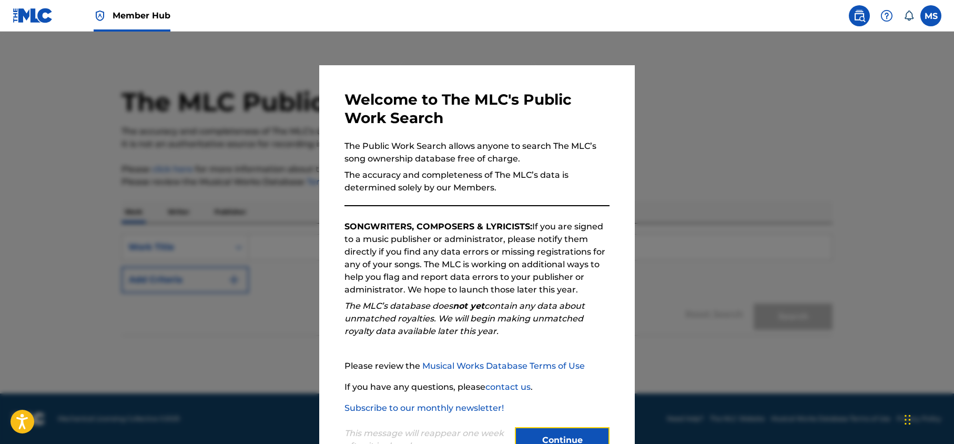
click at [550, 439] on button "Continue" at bounding box center [562, 440] width 95 height 26
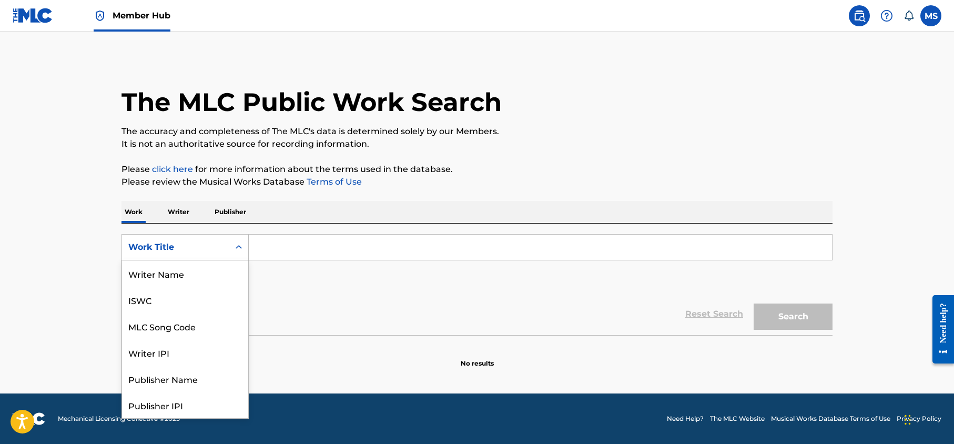
click at [201, 253] on div "Work Title" at bounding box center [175, 247] width 107 height 20
drag, startPoint x: 187, startPoint y: 272, endPoint x: 201, endPoint y: 269, distance: 14.5
click at [187, 271] on div "MLC Song Code" at bounding box center [185, 273] width 126 height 26
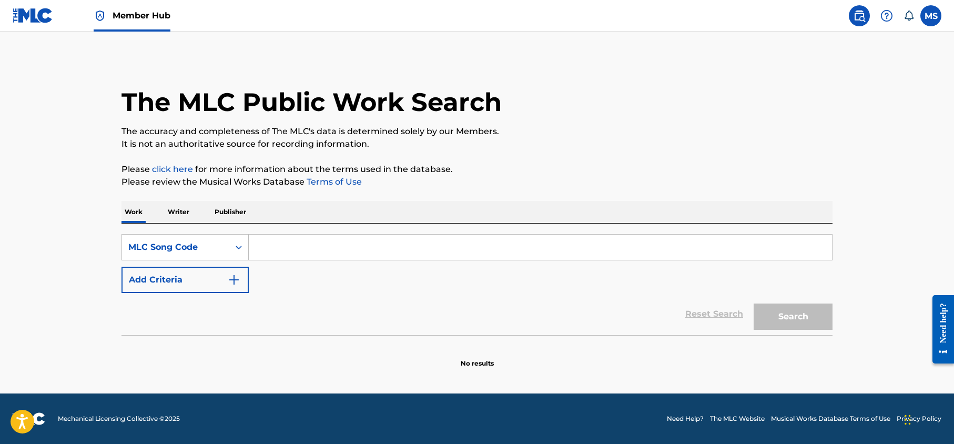
click at [352, 252] on input "Search Form" at bounding box center [540, 246] width 583 height 25
paste input "AW8OU7"
type input "AW8OU7"
click at [793, 312] on button "Search" at bounding box center [792, 316] width 79 height 26
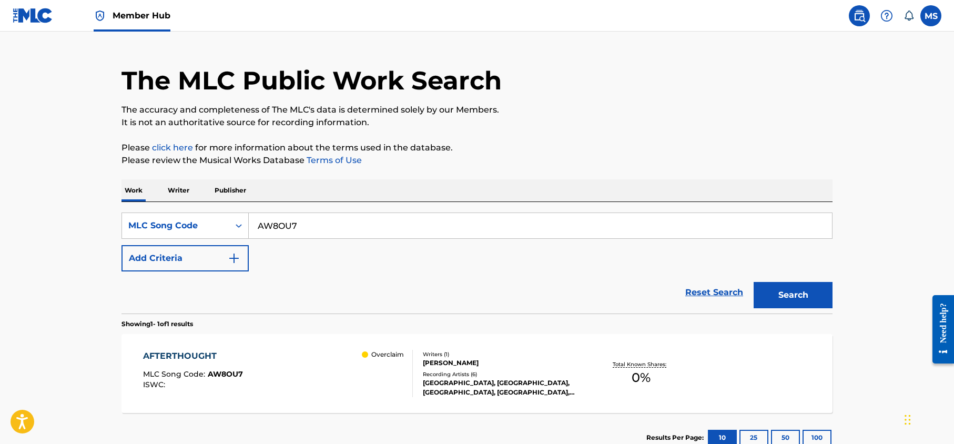
scroll to position [35, 0]
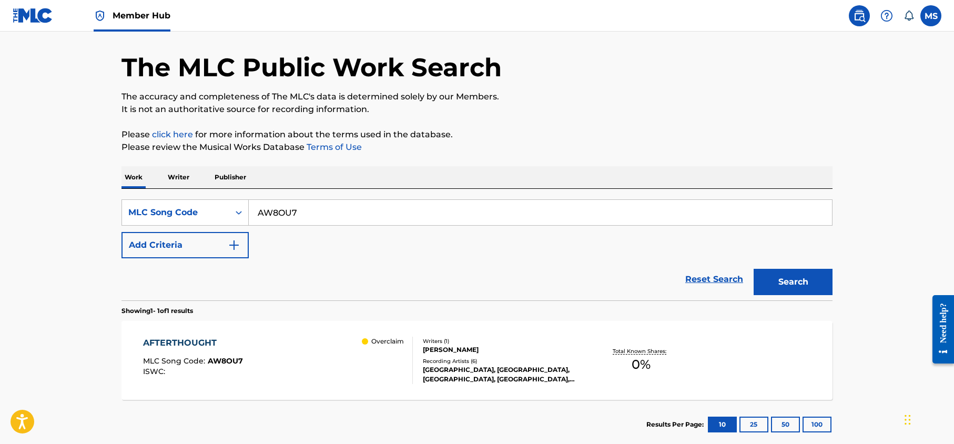
click at [201, 342] on div "AFTERTHOUGHT" at bounding box center [193, 342] width 100 height 13
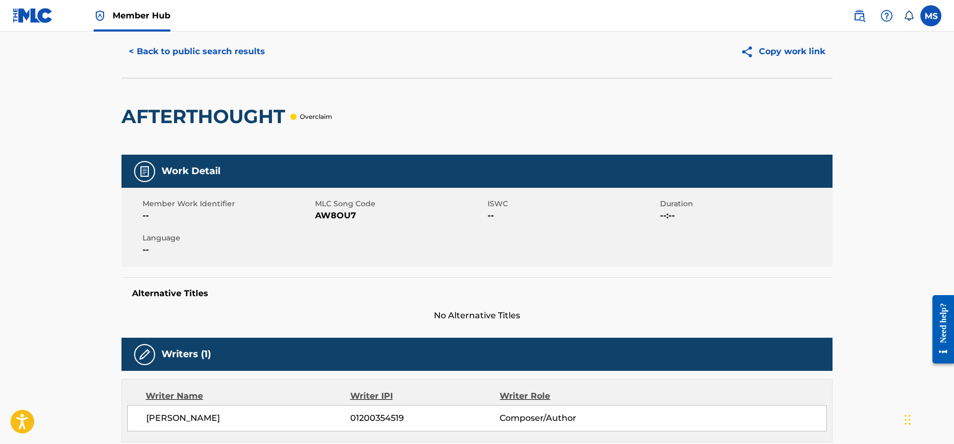
scroll to position [49, 0]
